Goal: Manage account settings

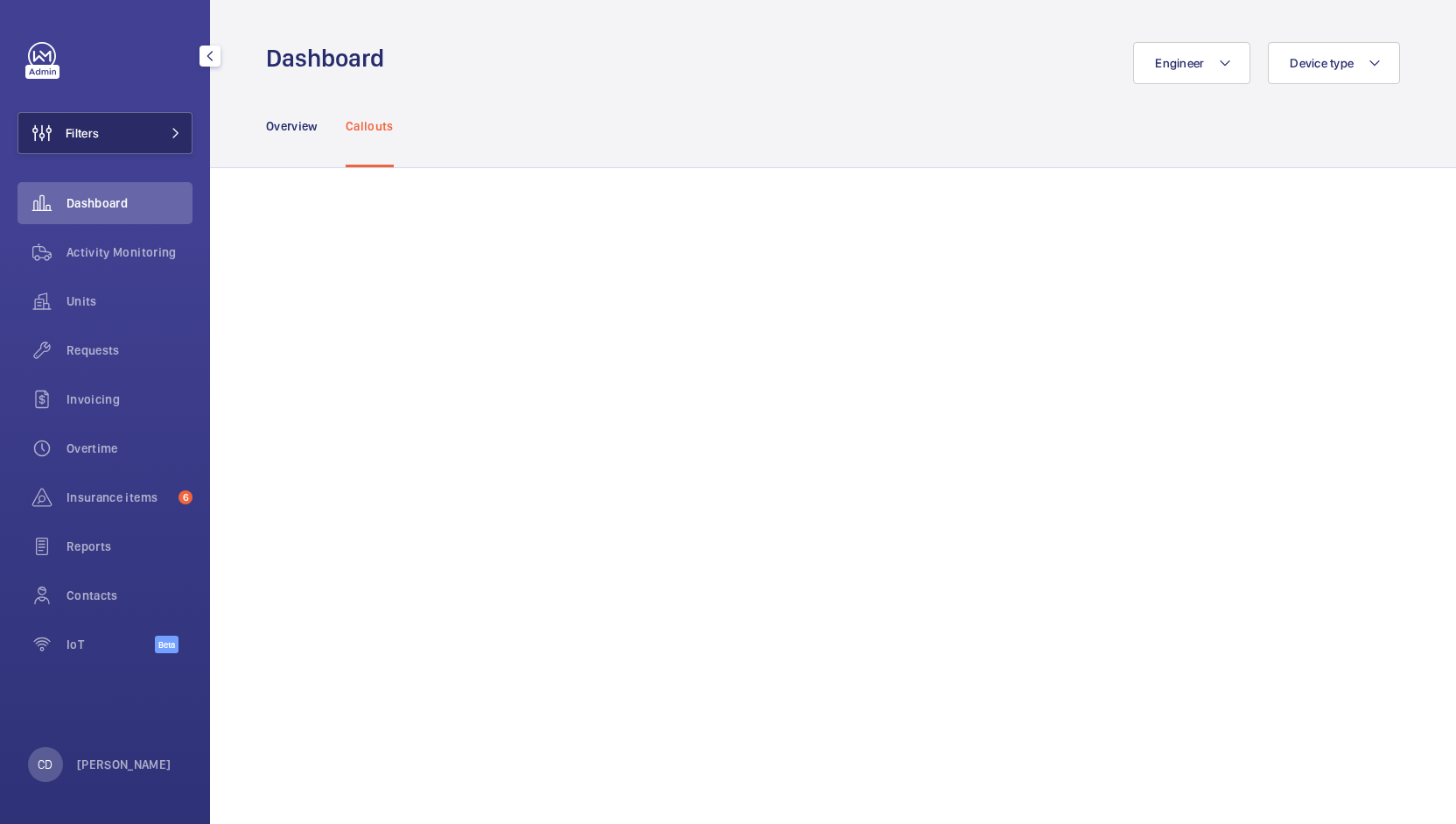
click at [111, 142] on button "Filters" at bounding box center [105, 132] width 175 height 42
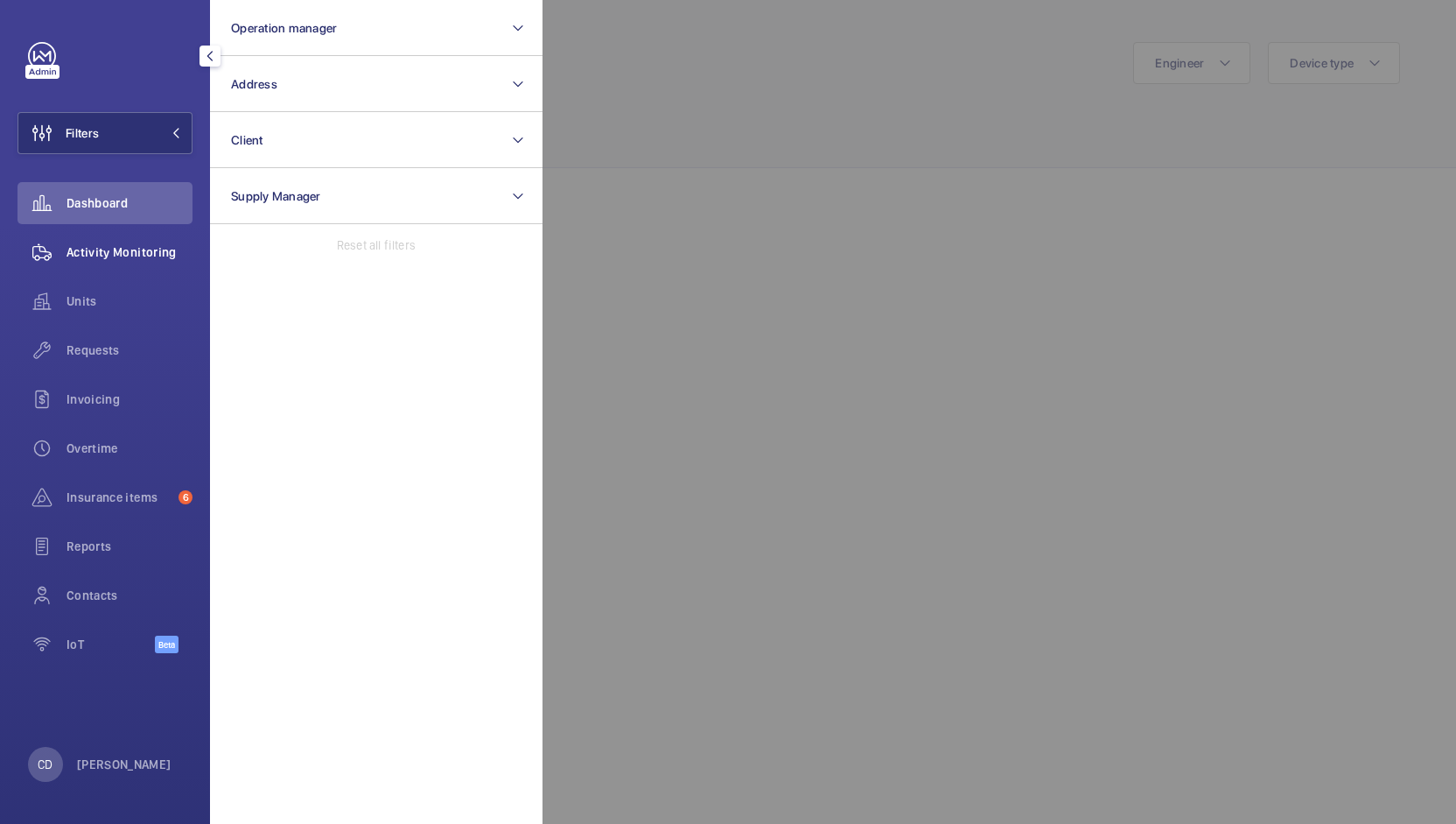
click at [106, 251] on span "Activity Monitoring" at bounding box center [129, 252] width 126 height 18
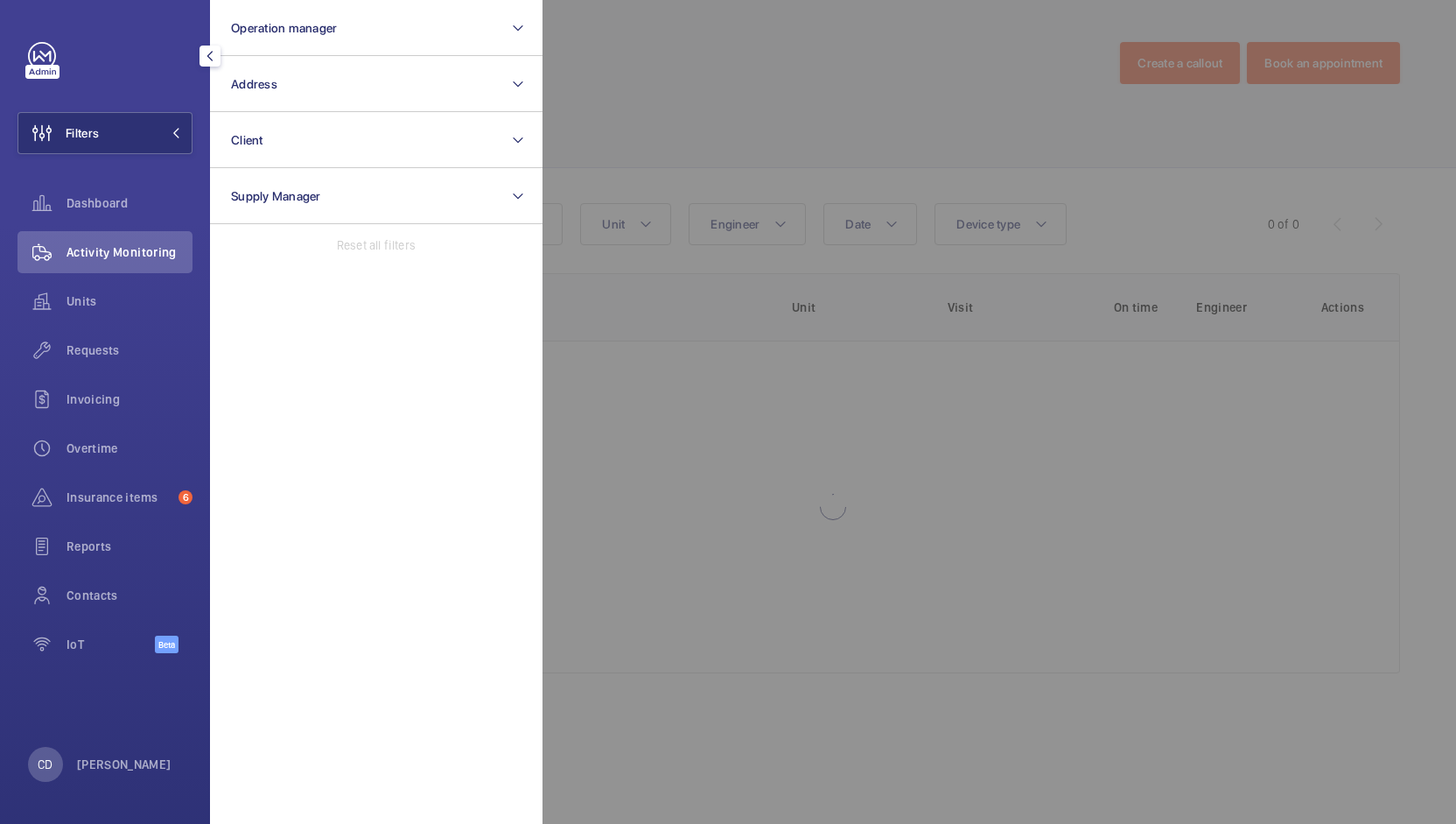
click at [661, 106] on div at bounding box center [1271, 412] width 1456 height 824
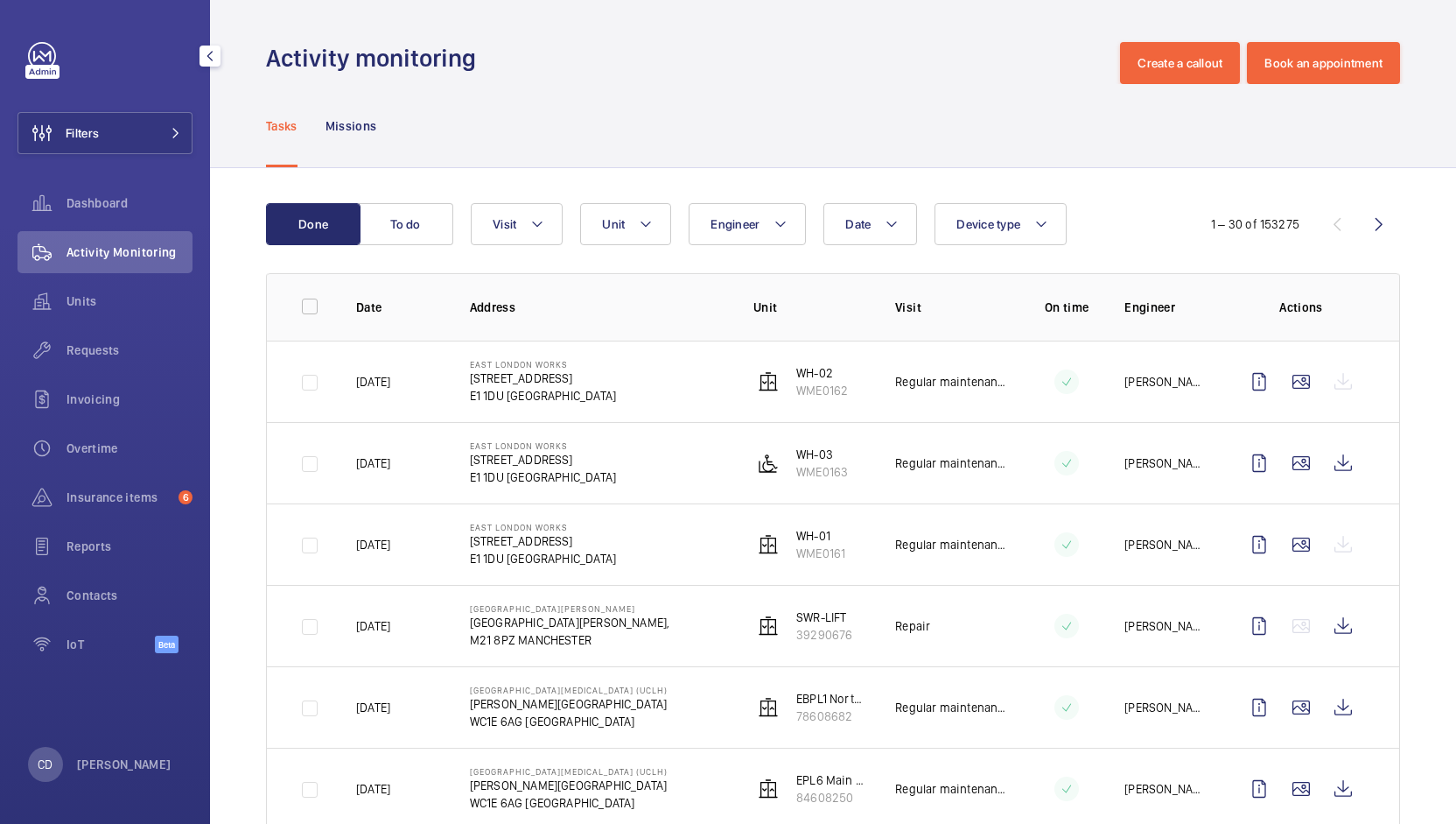
click at [148, 224] on div "Dashboard" at bounding box center [105, 206] width 175 height 49
click at [130, 214] on div "Dashboard" at bounding box center [105, 203] width 175 height 42
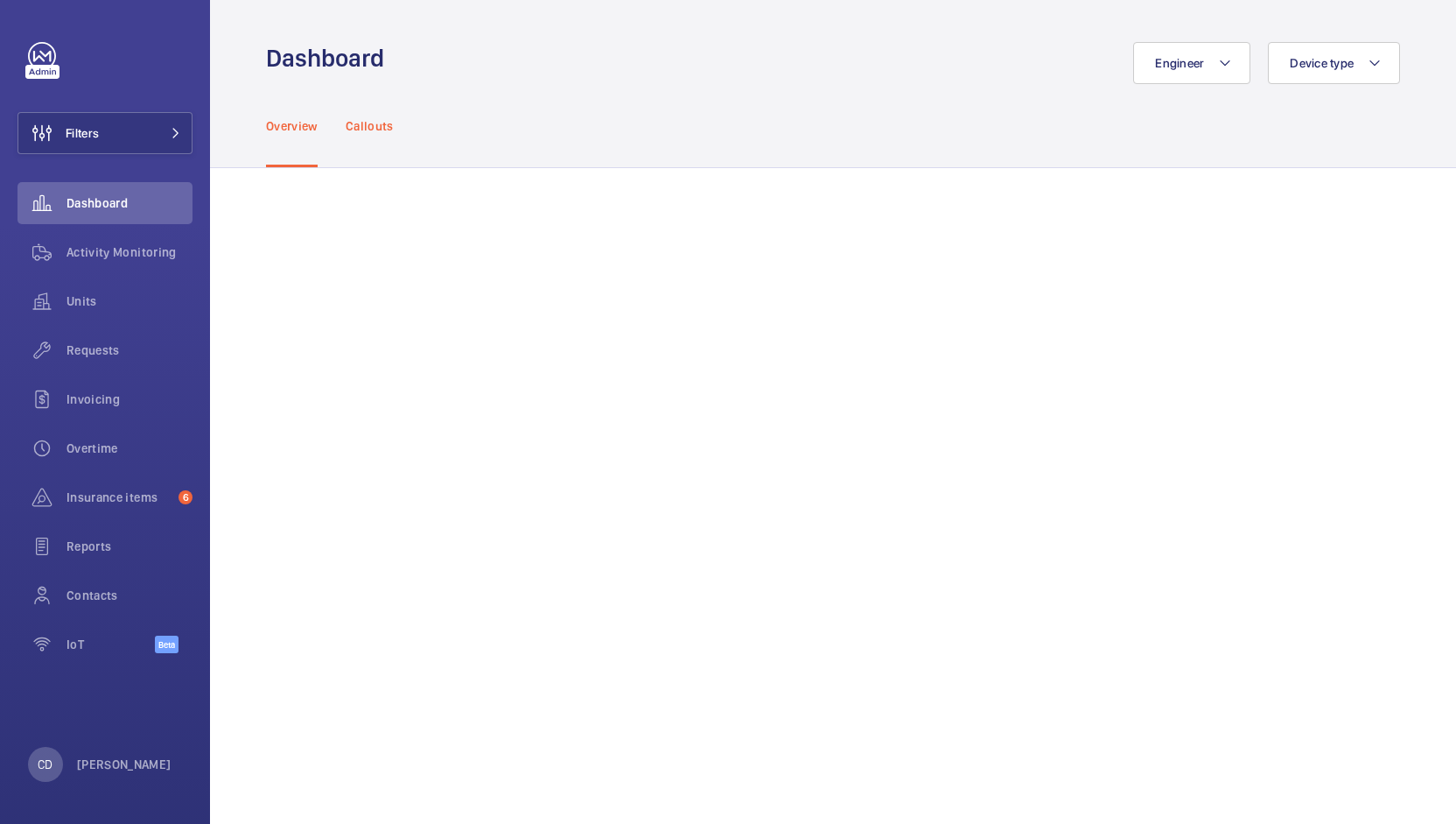
click at [365, 130] on p "Callouts" at bounding box center [370, 126] width 48 height 18
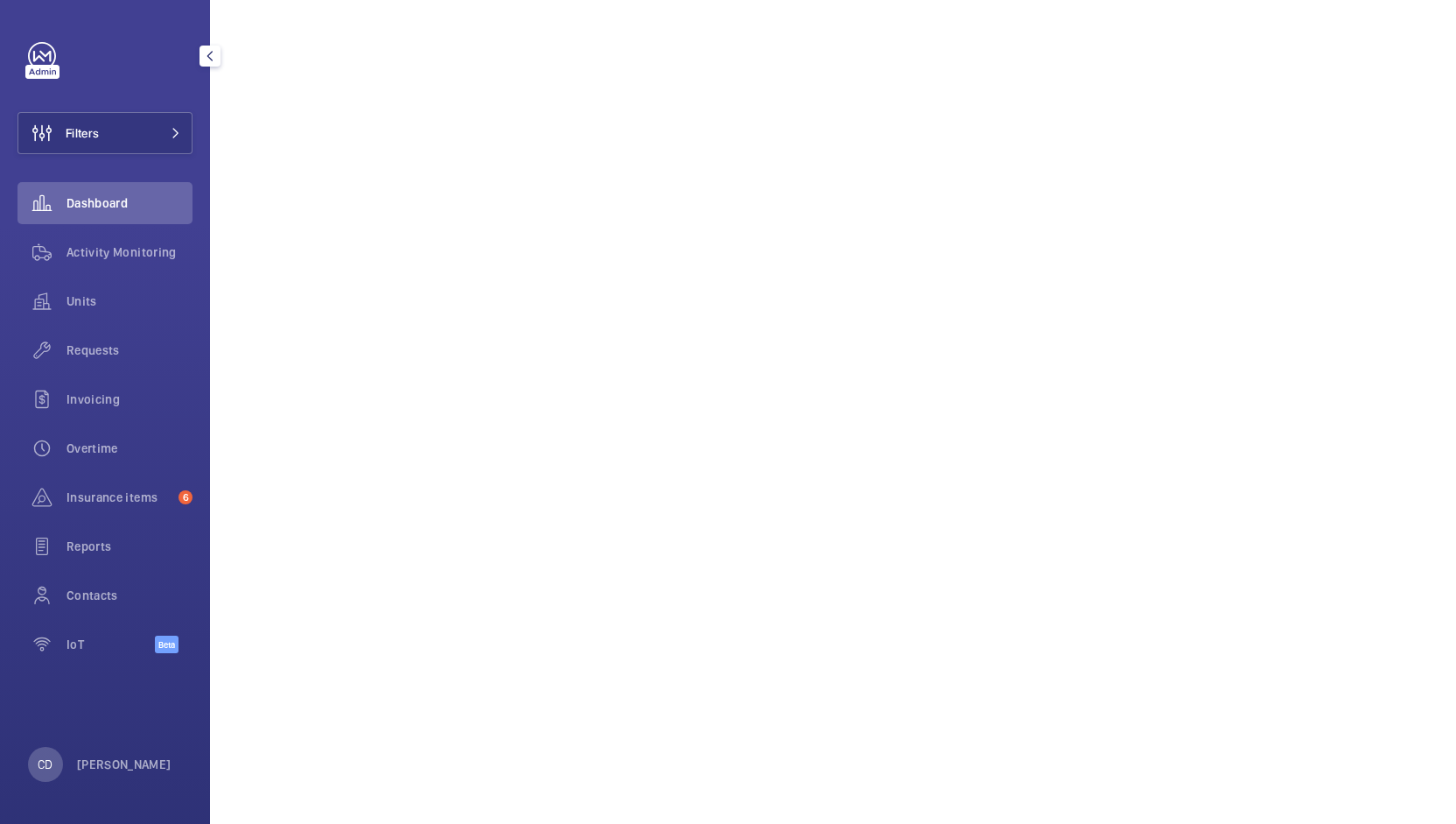
click at [128, 755] on div "CD [PERSON_NAME]" at bounding box center [99, 764] width 144 height 35
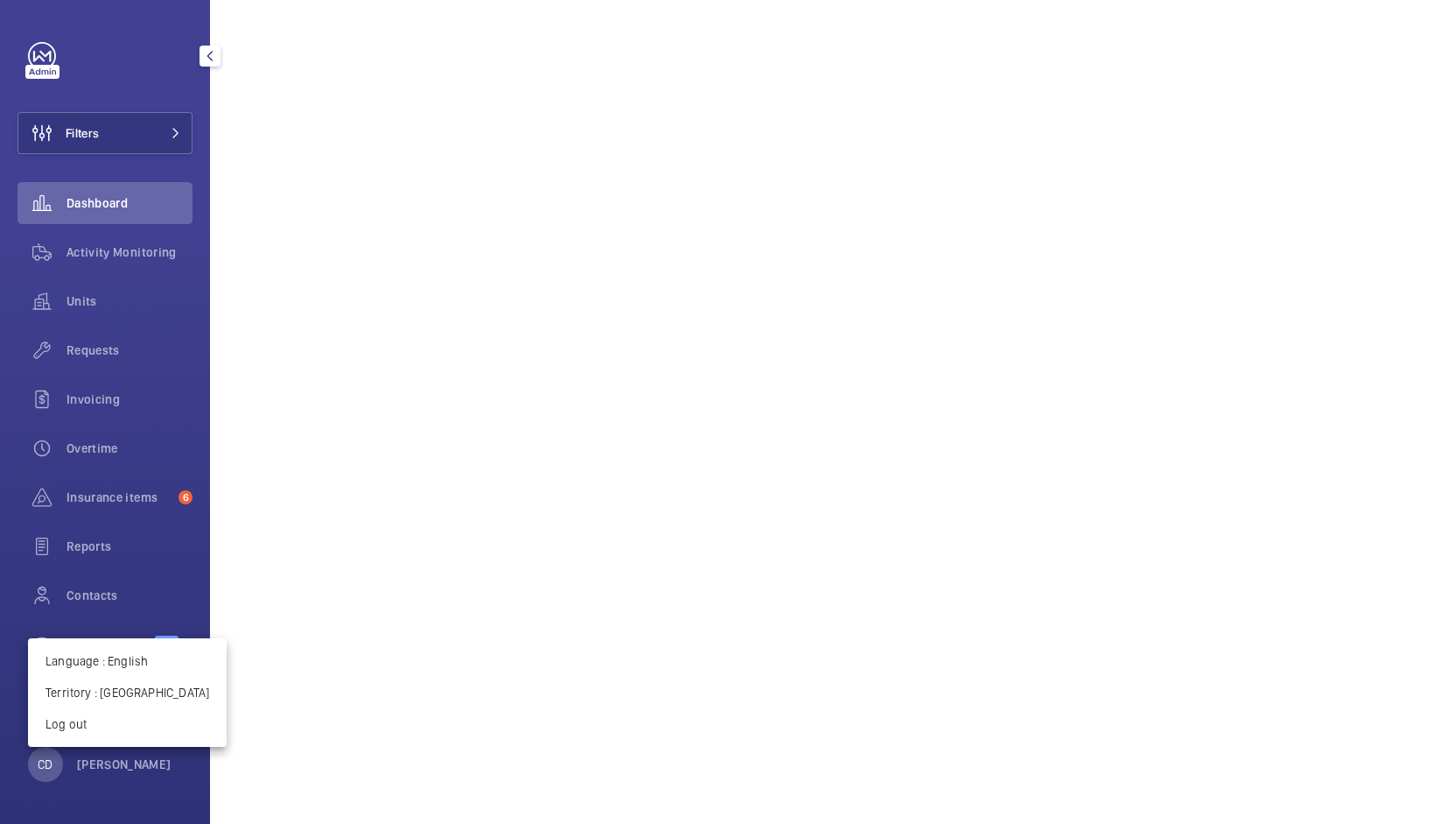
click at [140, 766] on div at bounding box center [728, 412] width 1456 height 824
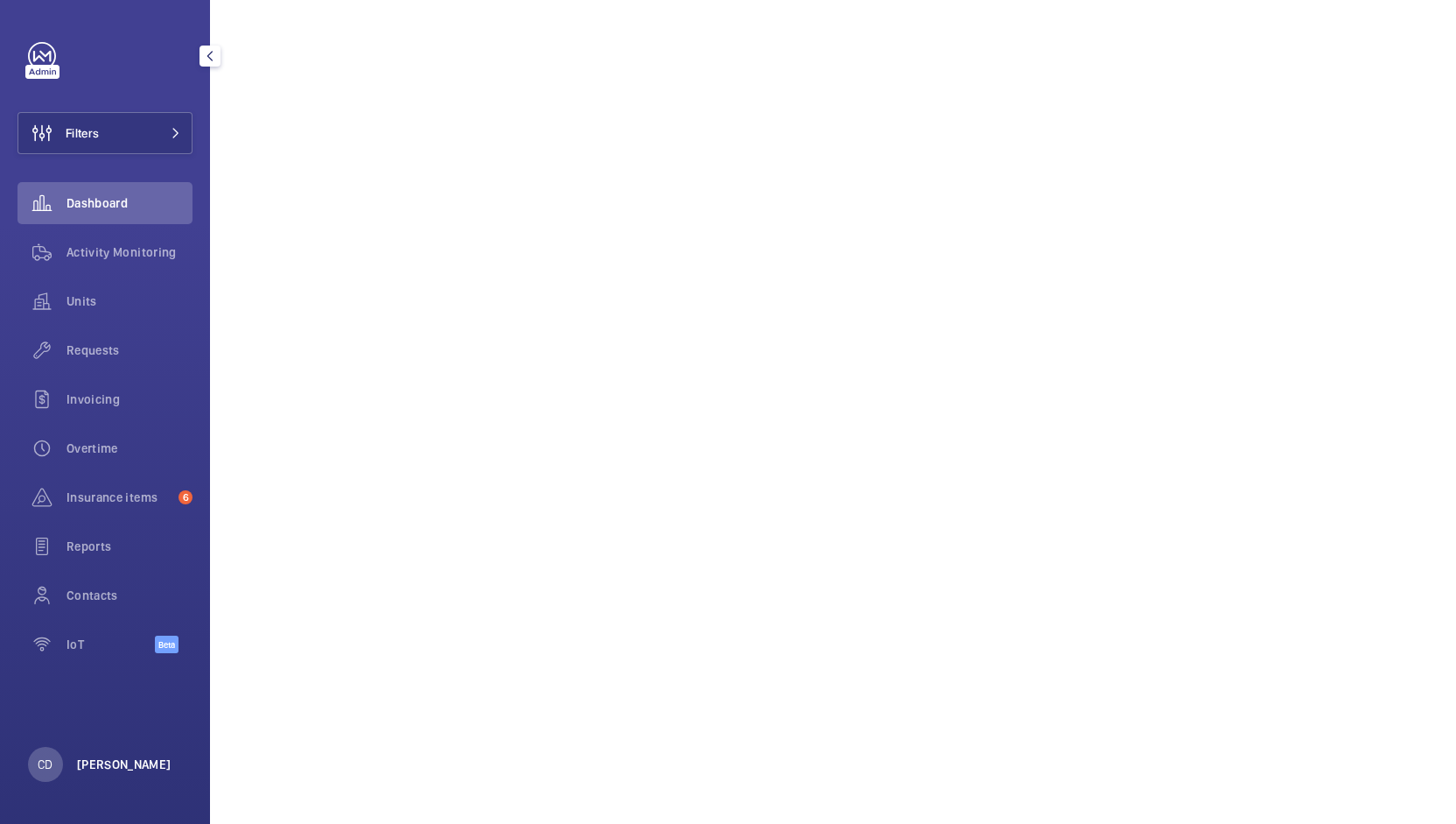
click at [135, 772] on p "[PERSON_NAME]" at bounding box center [124, 765] width 95 height 18
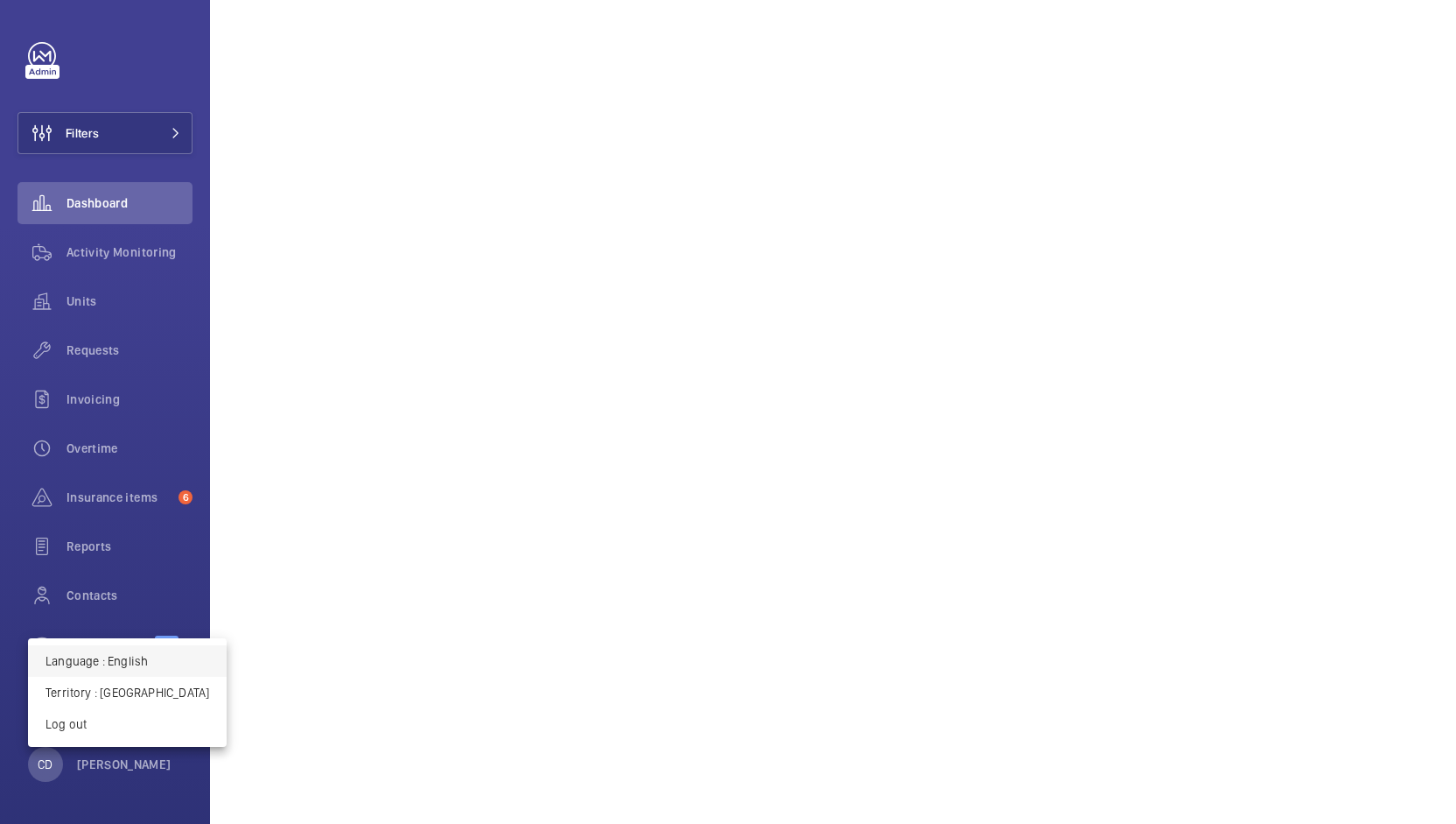
click at [161, 663] on p "Language : English" at bounding box center [127, 661] width 163 height 18
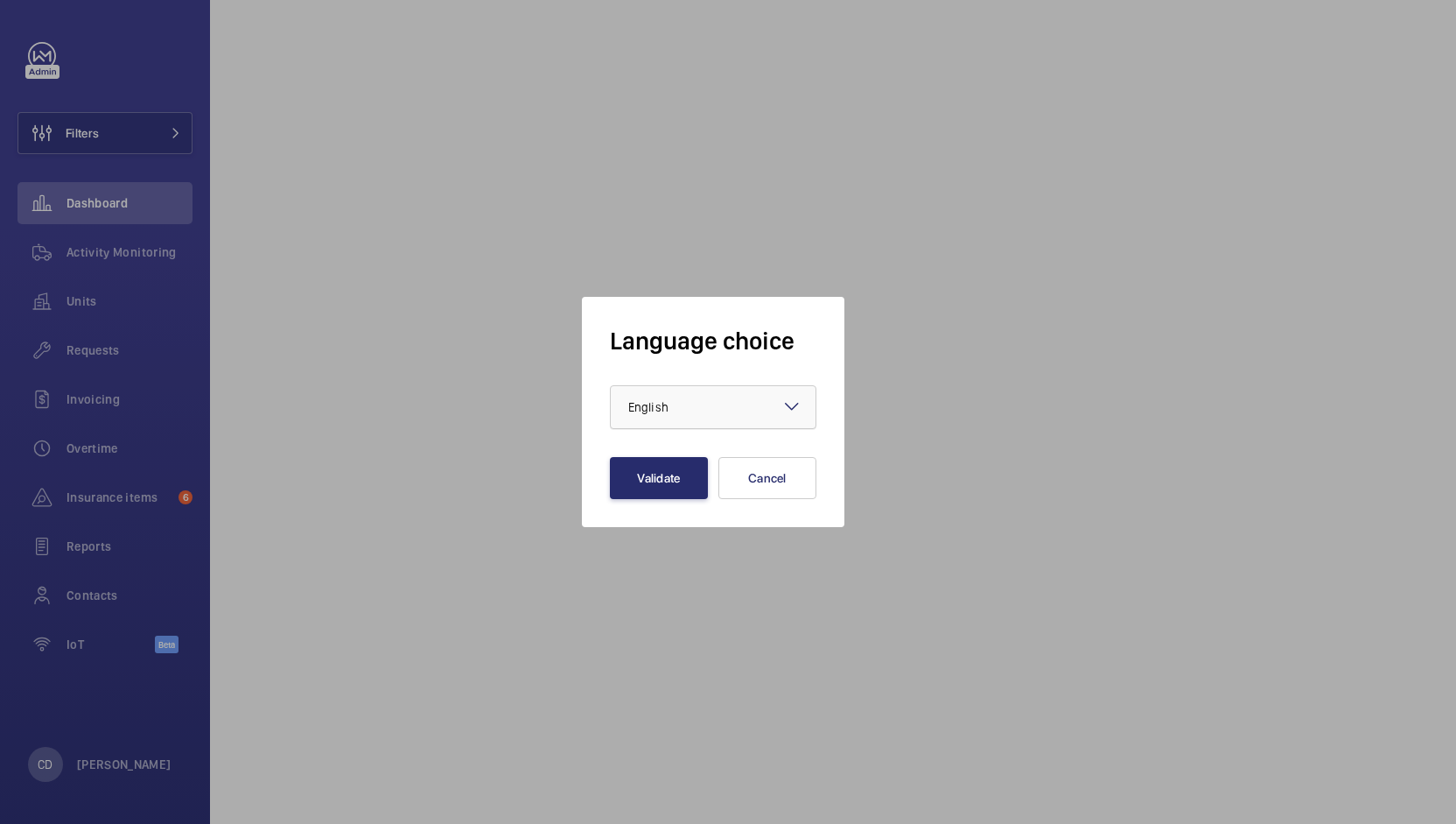
click at [760, 406] on div at bounding box center [713, 407] width 205 height 42
click at [113, 788] on div at bounding box center [728, 412] width 1456 height 824
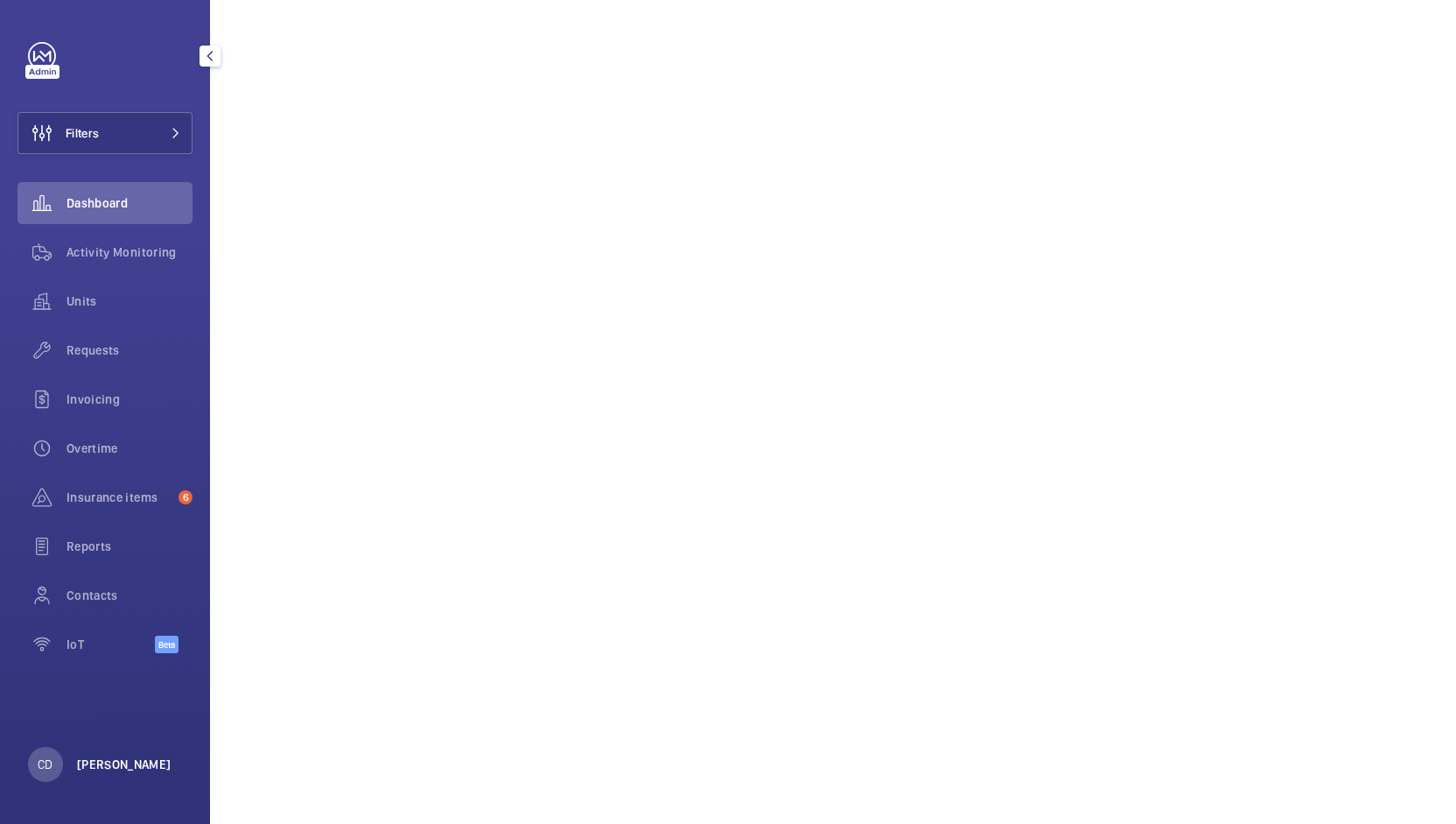
click at [133, 756] on p "[PERSON_NAME]" at bounding box center [124, 765] width 95 height 18
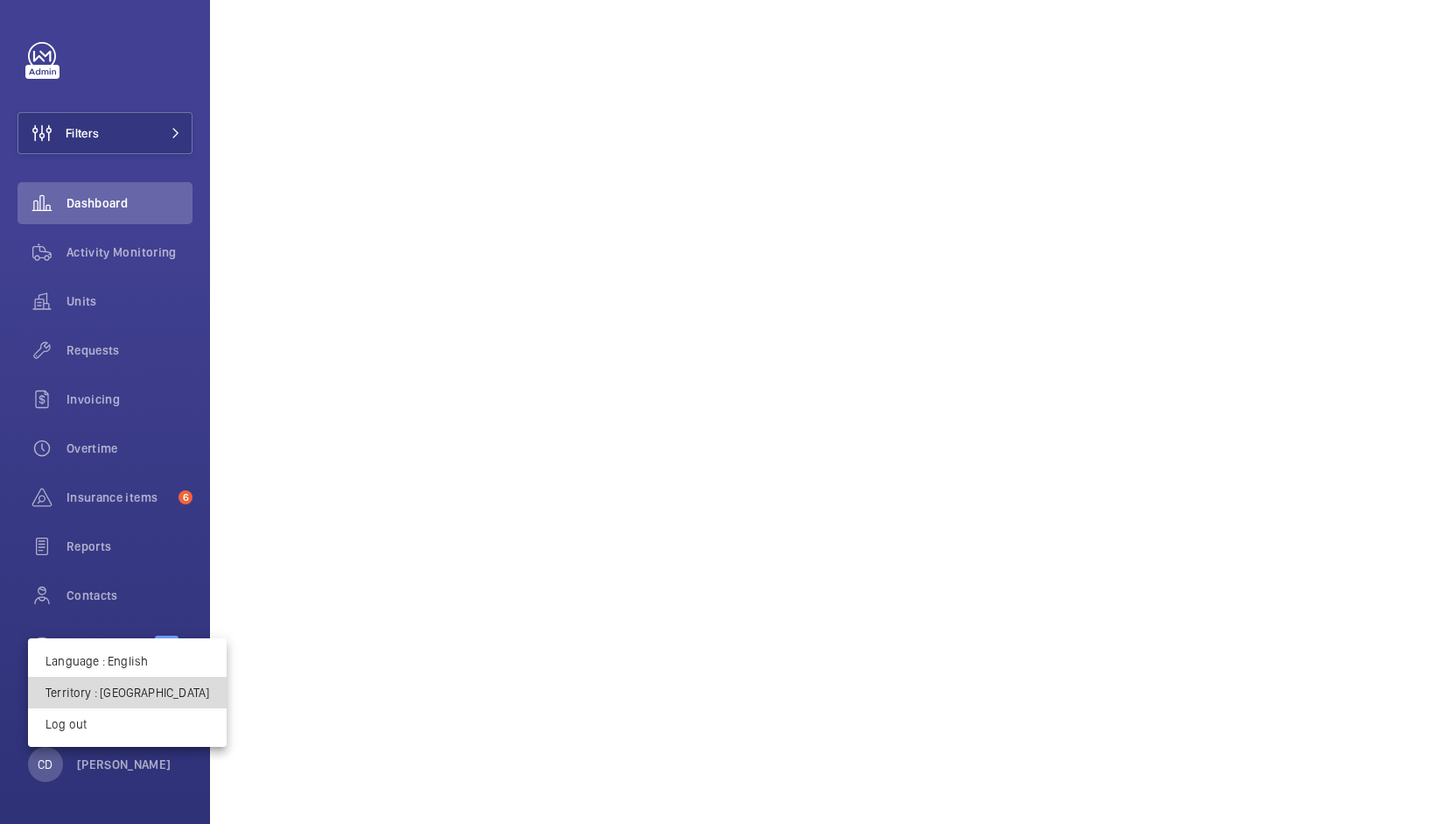
click at [151, 702] on p "Territory : [GEOGRAPHIC_DATA]" at bounding box center [127, 693] width 163 height 18
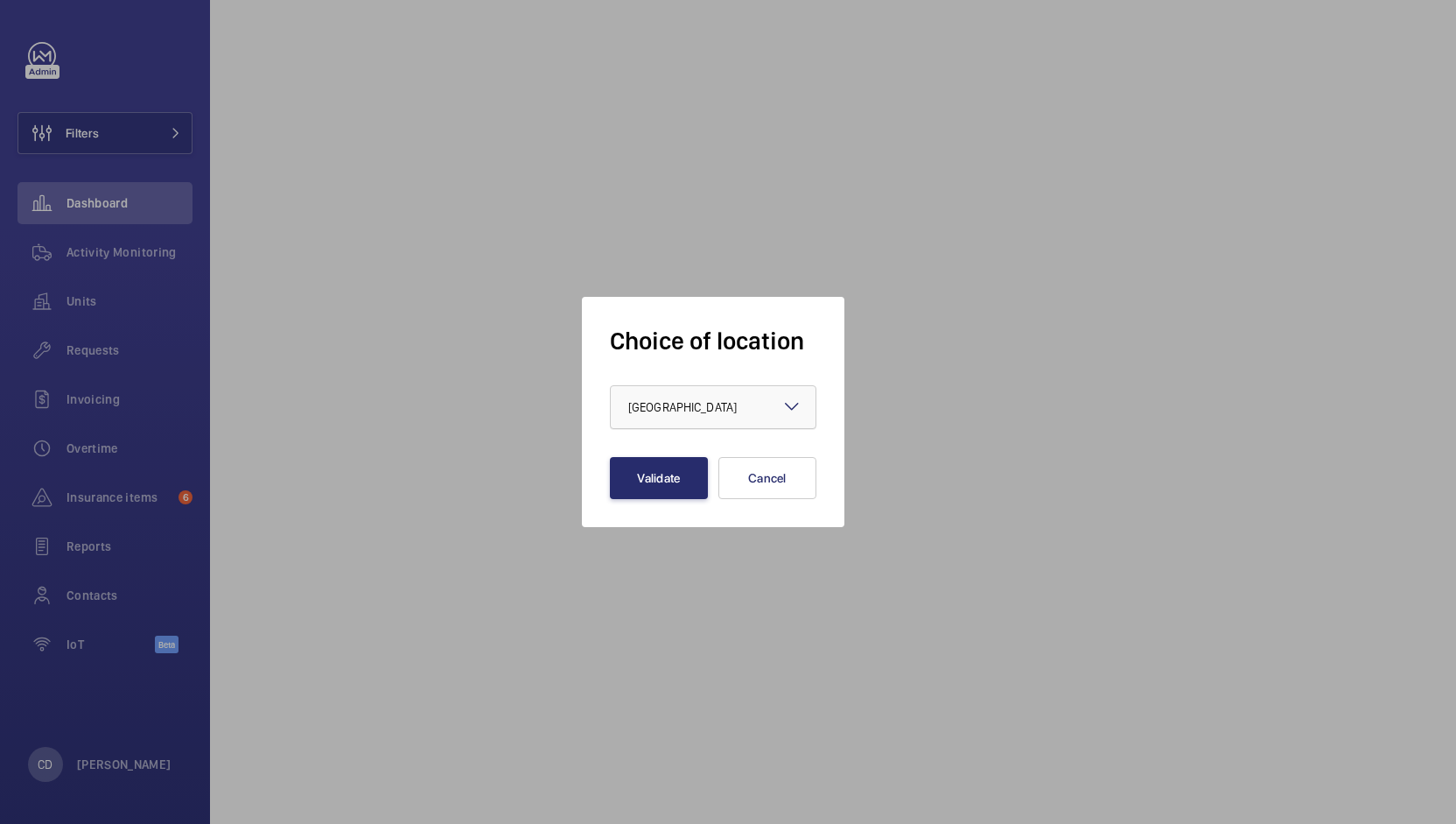
click at [693, 405] on span "[GEOGRAPHIC_DATA]" at bounding box center [683, 408] width 109 height 14
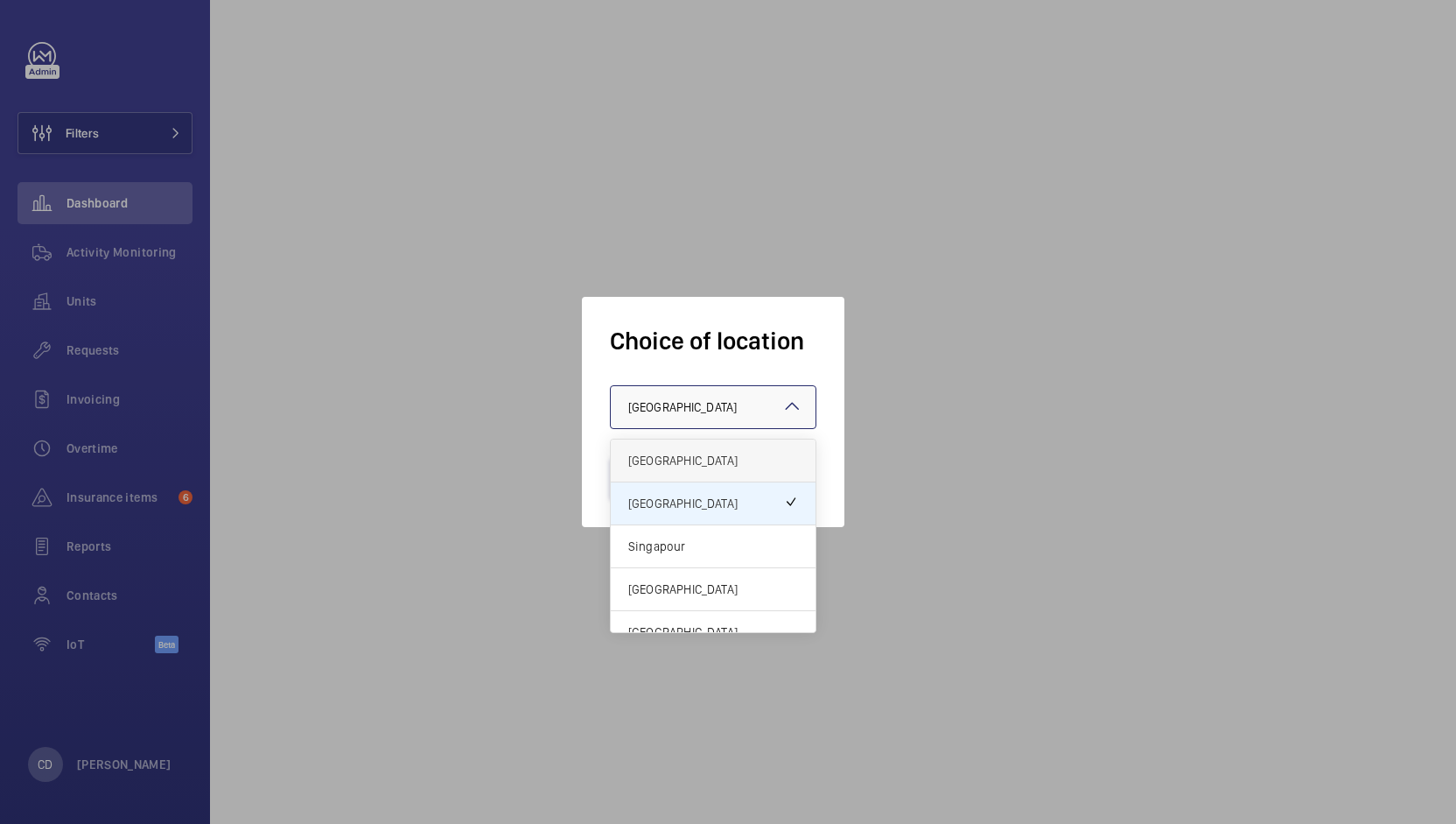
click at [717, 453] on span "[GEOGRAPHIC_DATA]" at bounding box center [714, 461] width 170 height 18
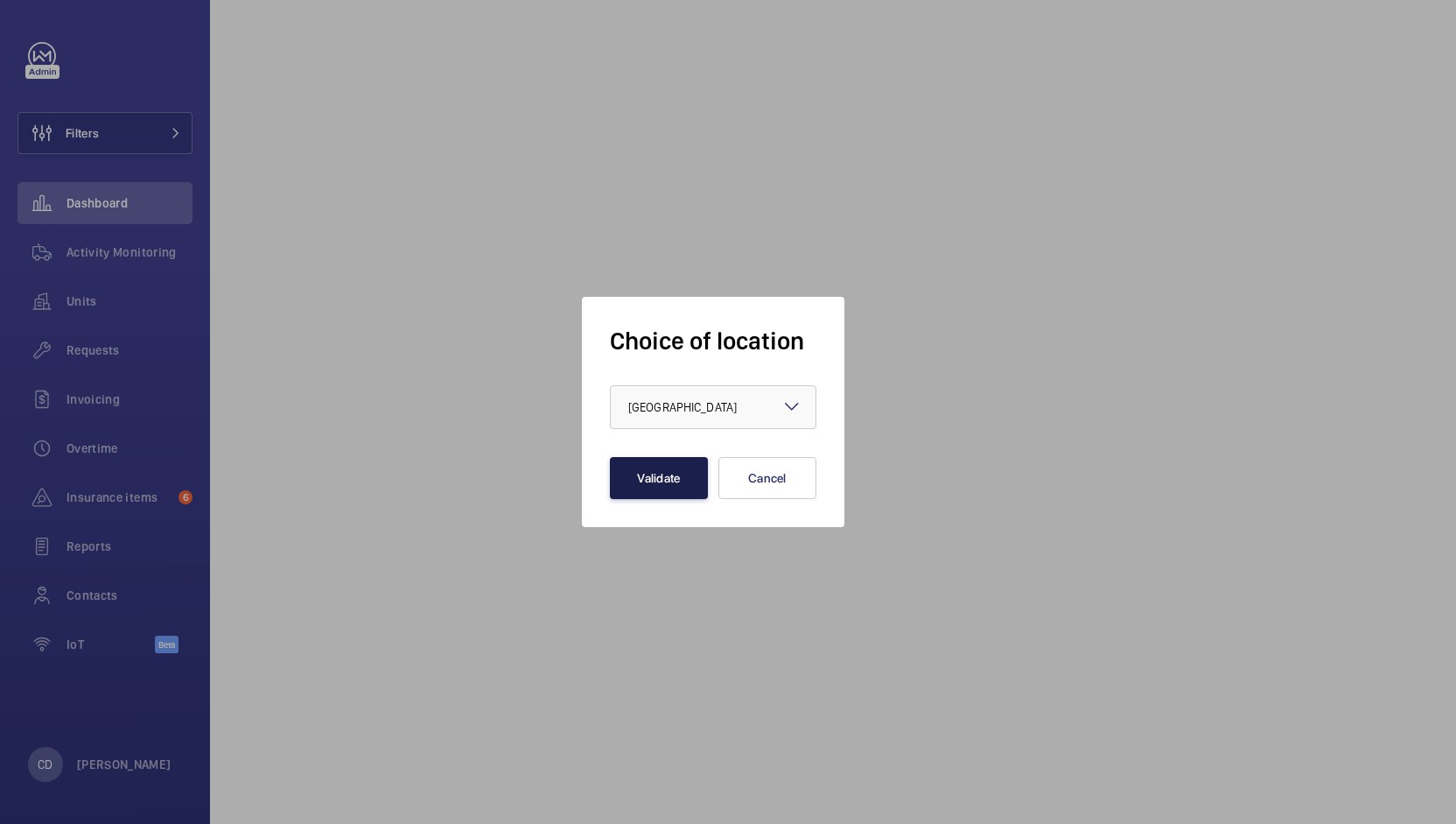
click at [665, 478] on button "Validate" at bounding box center [659, 477] width 98 height 42
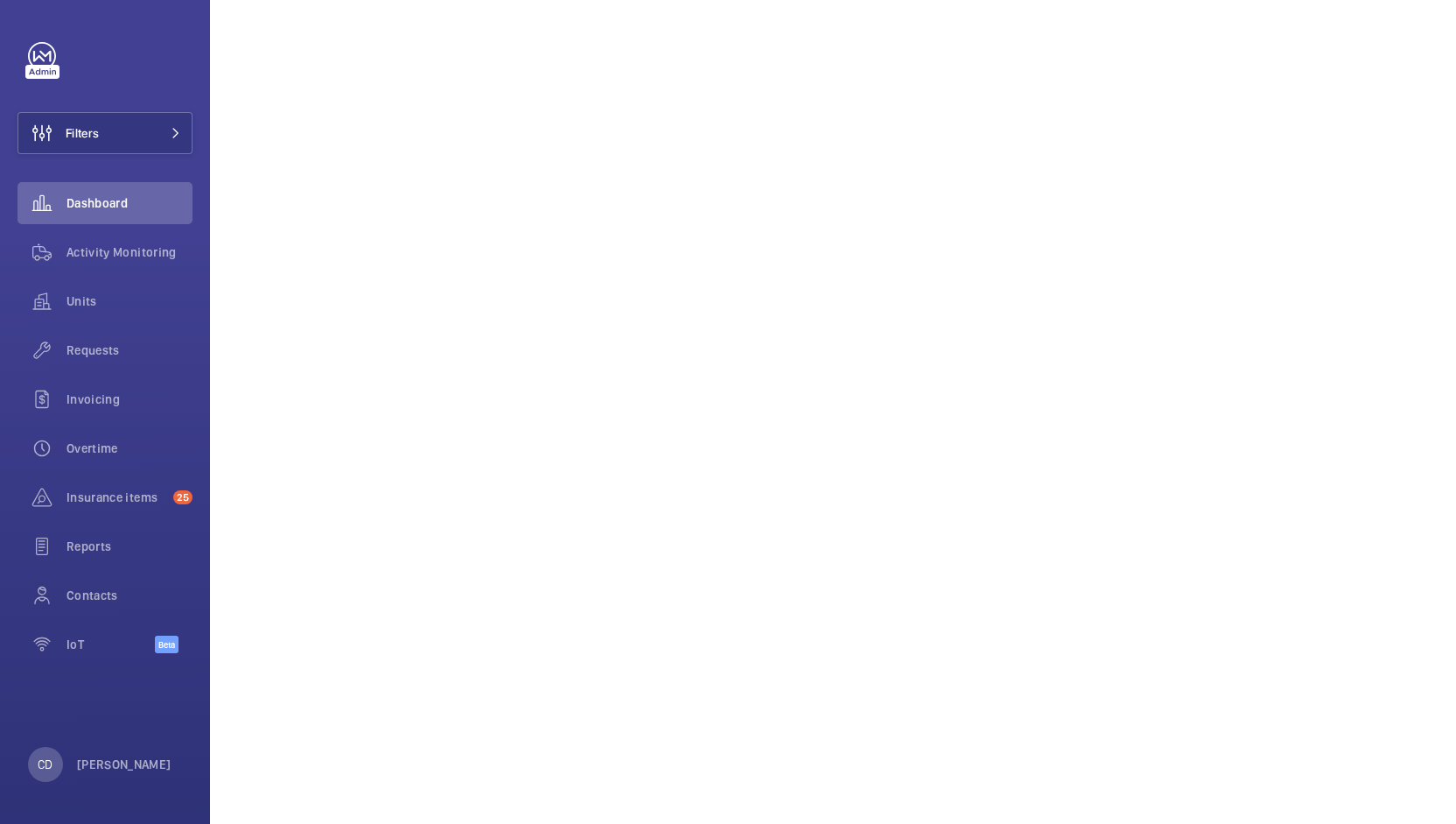
scroll to position [982, 0]
